Goal: Task Accomplishment & Management: Manage account settings

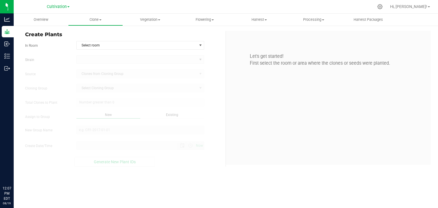
type input "[DATE] 12:07 PM"
click at [63, 7] on span "Cultivation" at bounding box center [57, 6] width 20 height 5
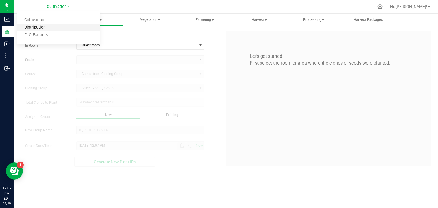
click at [42, 31] on link "Distribution" at bounding box center [58, 28] width 83 height 8
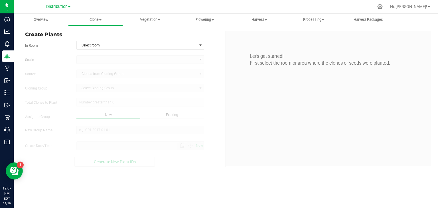
type input "[DATE] 12:07 PM"
click at [57, 8] on span "Distribution" at bounding box center [56, 6] width 21 height 5
click at [283, 105] on div "Let's get started! First select the room or area where the clones or seeds were…" at bounding box center [328, 98] width 205 height 135
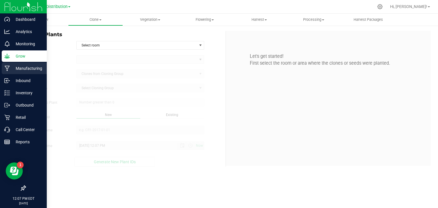
click at [6, 65] on div "Manufacturing" at bounding box center [24, 68] width 45 height 11
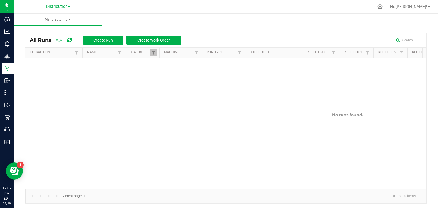
click at [62, 7] on span "Distribution" at bounding box center [56, 6] width 21 height 5
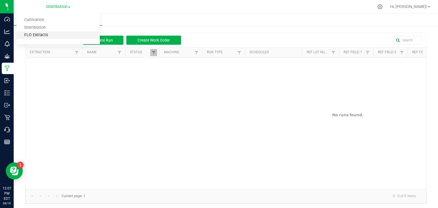
click at [41, 34] on link "FLO Extracts" at bounding box center [58, 35] width 83 height 8
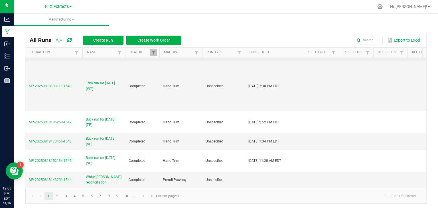
scroll to position [399, 0]
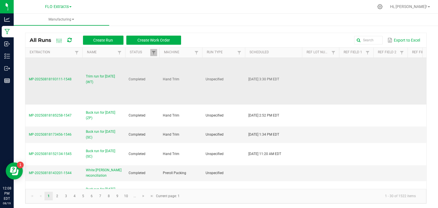
click at [100, 74] on span "Trim run for [DATE] (WT)" at bounding box center [104, 79] width 36 height 11
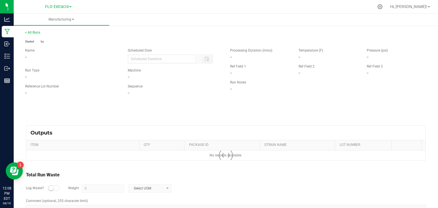
type input "[DATE] 3:30 PM"
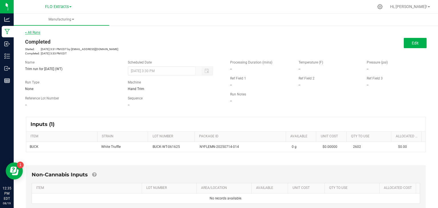
click at [30, 34] on link "< All Runs" at bounding box center [32, 32] width 15 height 4
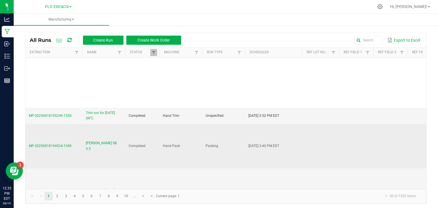
scroll to position [313, 0]
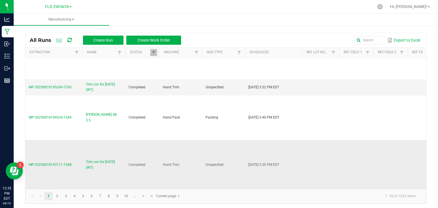
click at [54, 163] on span "MP-20250818193111-1548" at bounding box center [50, 165] width 43 height 4
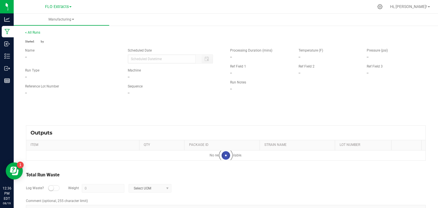
type input "[DATE] 3:30 PM"
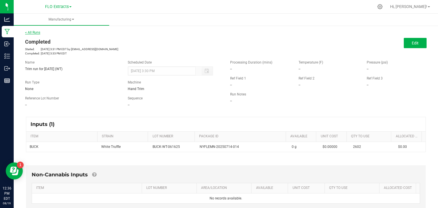
click at [31, 33] on link "< All Runs" at bounding box center [32, 32] width 15 height 4
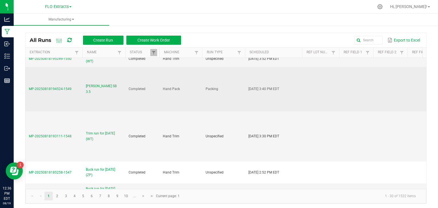
scroll to position [313, 0]
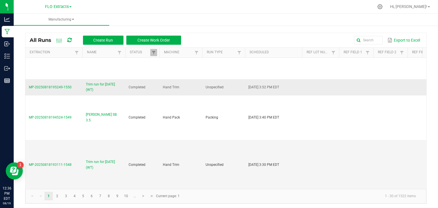
click at [66, 86] on span "MP-20250818195249-1550" at bounding box center [50, 87] width 43 height 4
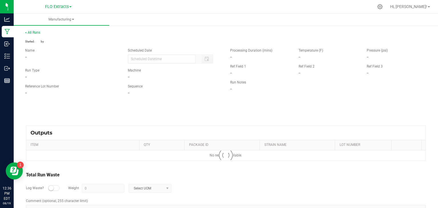
type input "[DATE] 3:52 PM"
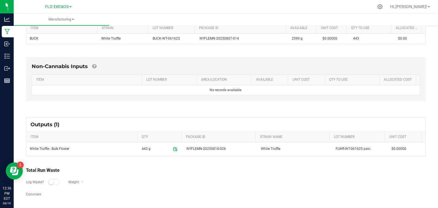
scroll to position [80, 0]
